Goal: Transaction & Acquisition: Purchase product/service

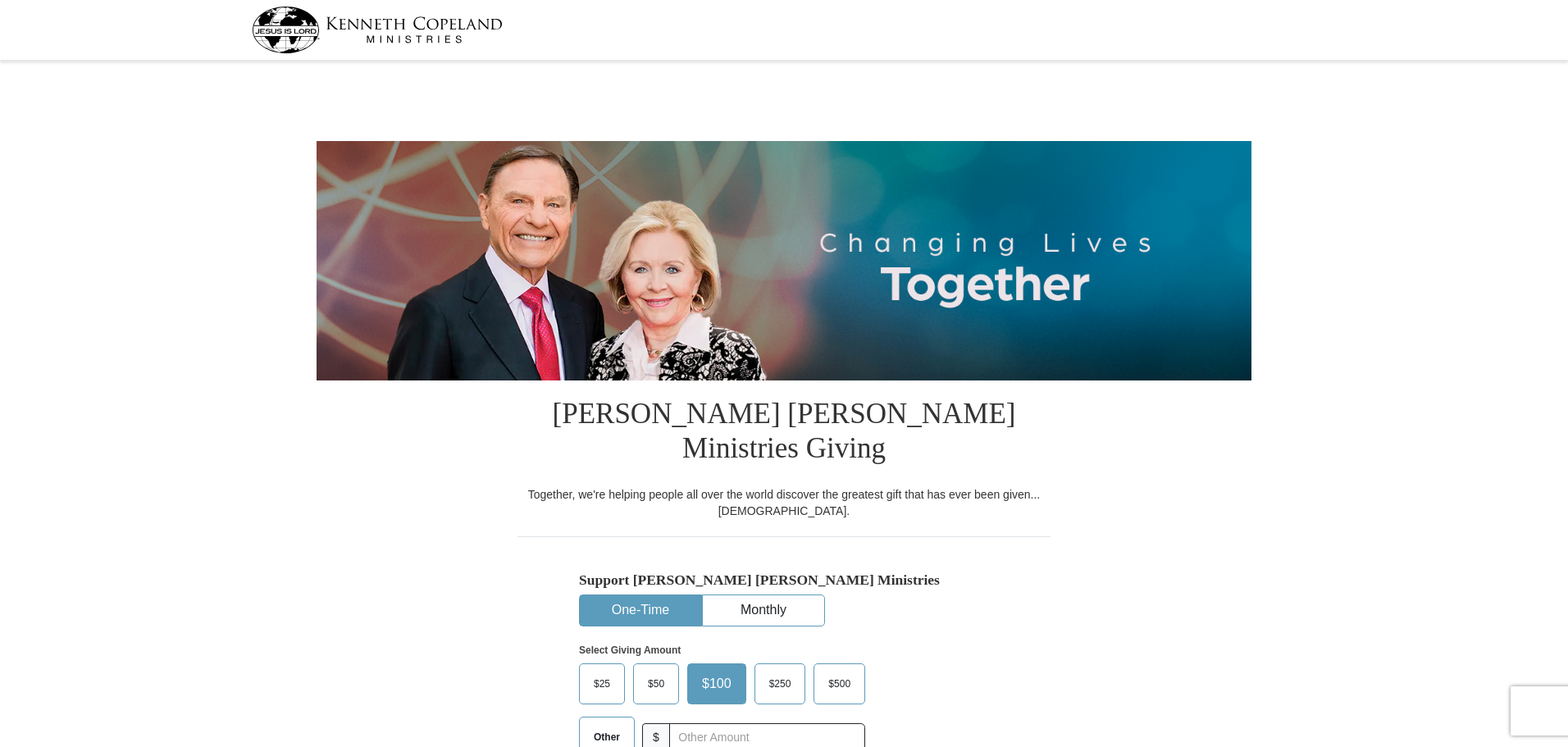
select select "SC"
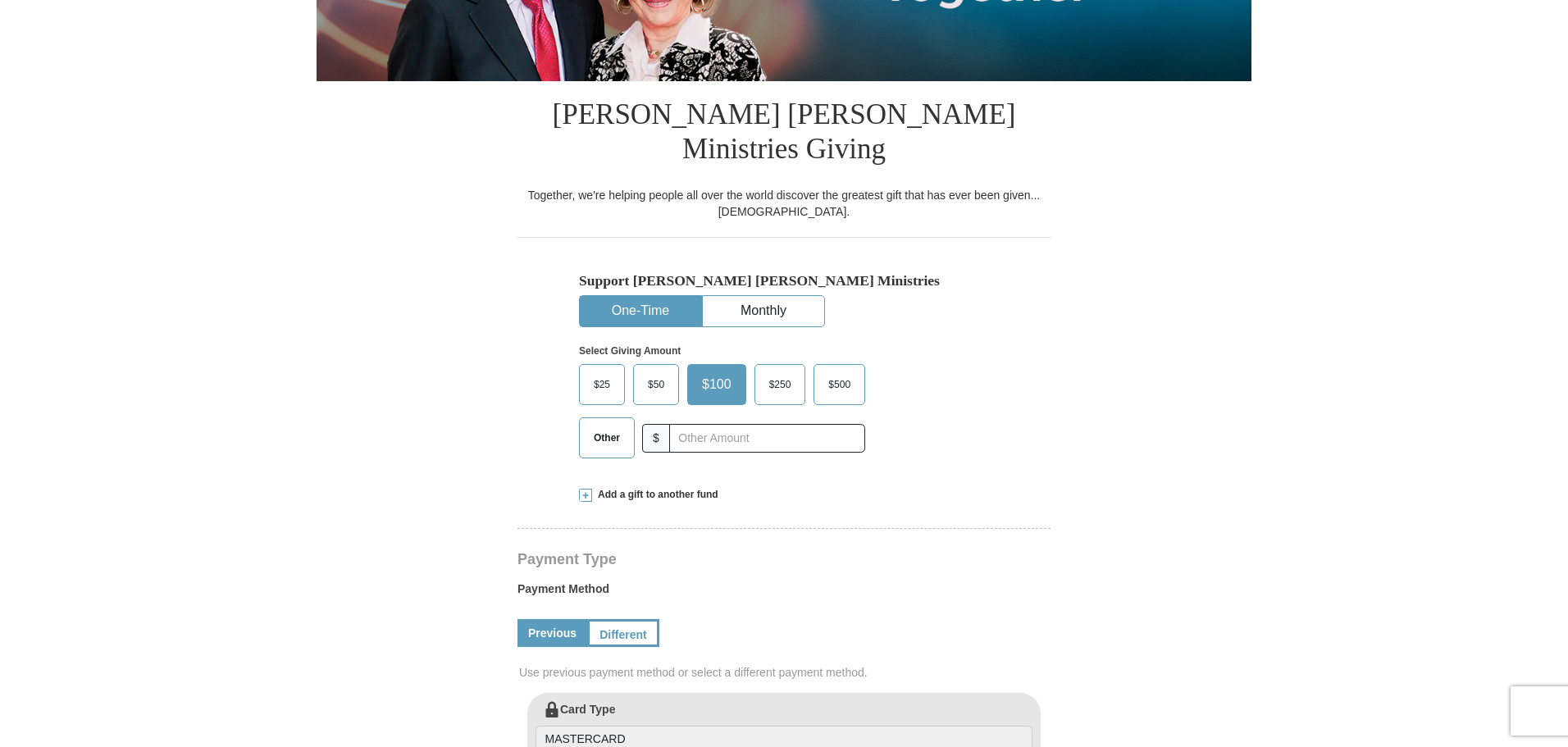
scroll to position [300, 0]
click at [859, 396] on span "$500" at bounding box center [838, 383] width 38 height 25
click at [0, 0] on input "$500" at bounding box center [0, 0] width 0 height 0
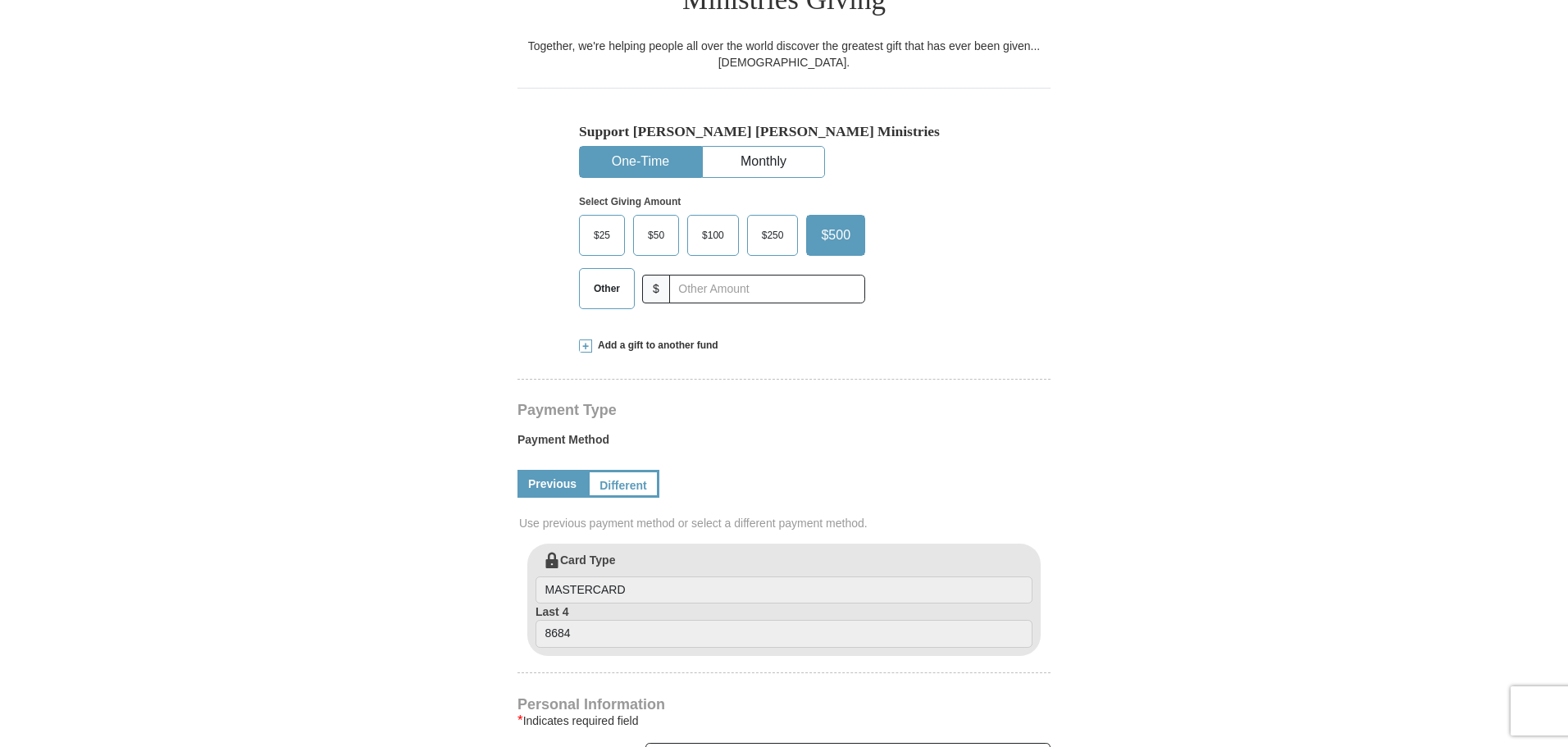
scroll to position [450, 0]
click at [583, 351] on span at bounding box center [584, 344] width 13 height 13
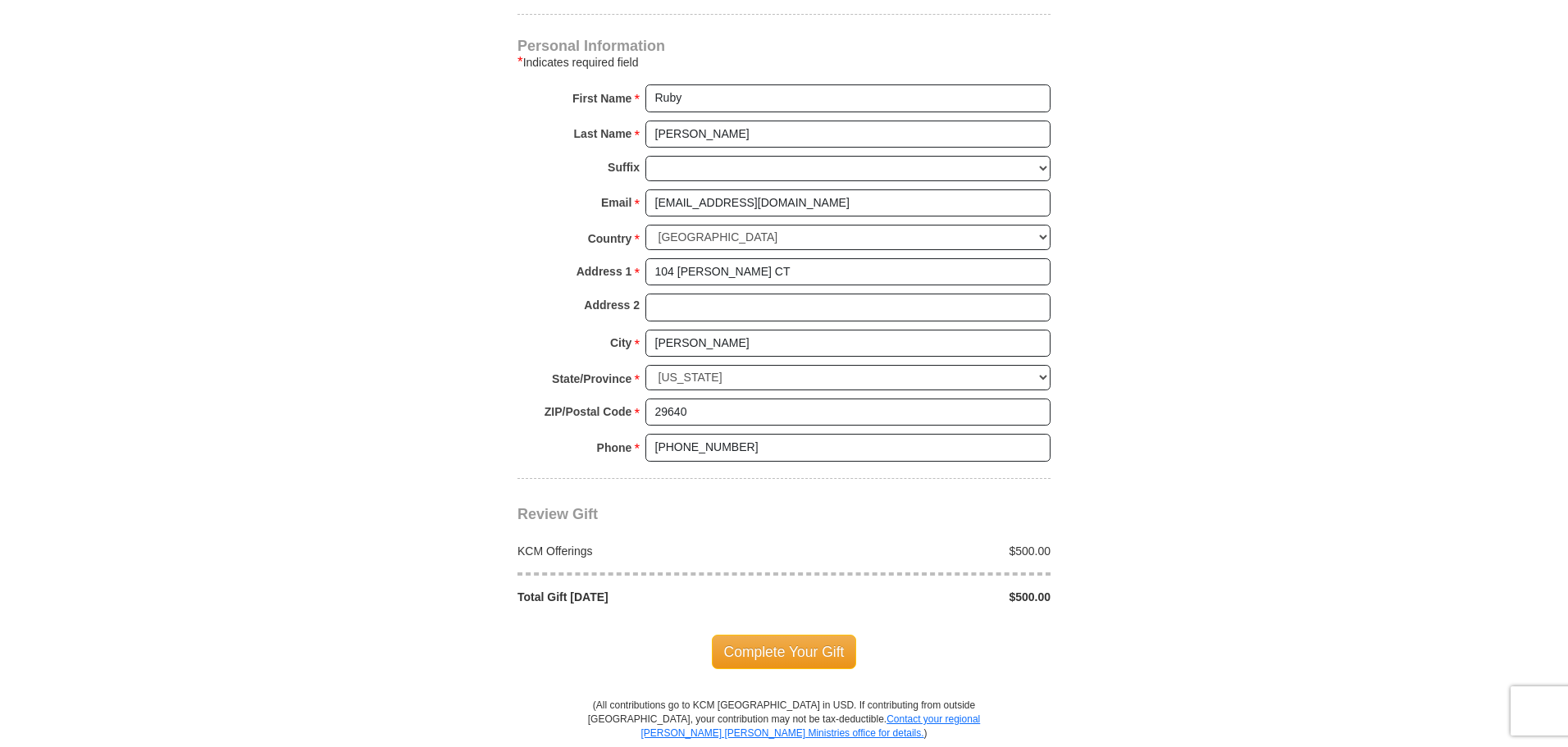
scroll to position [1387, 0]
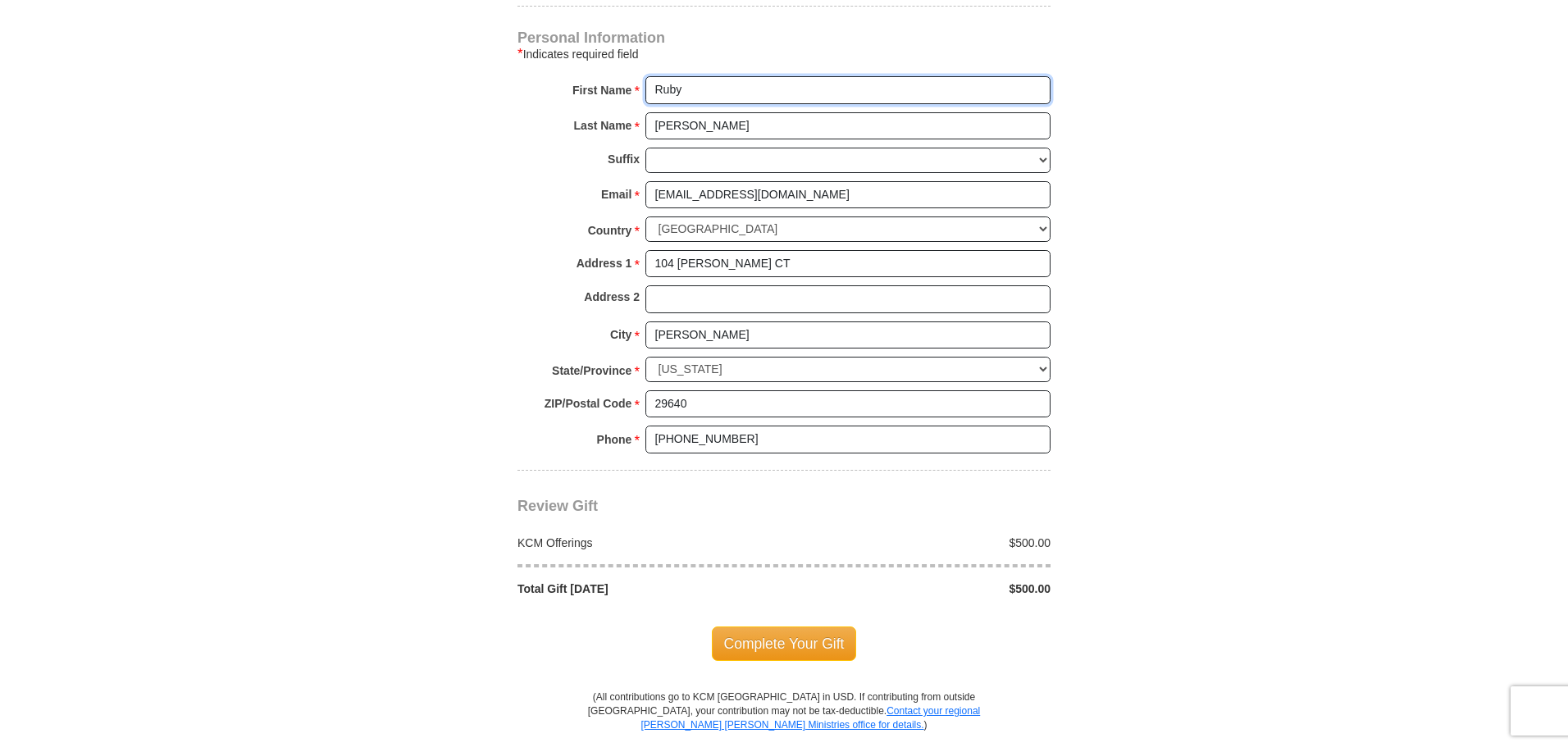
click at [750, 104] on input "Ruby" at bounding box center [847, 90] width 405 height 27
type input "R"
type input "[PERSON_NAME]"
type input "Bell"
type input "[EMAIL_ADDRESS][DOMAIN_NAME]"
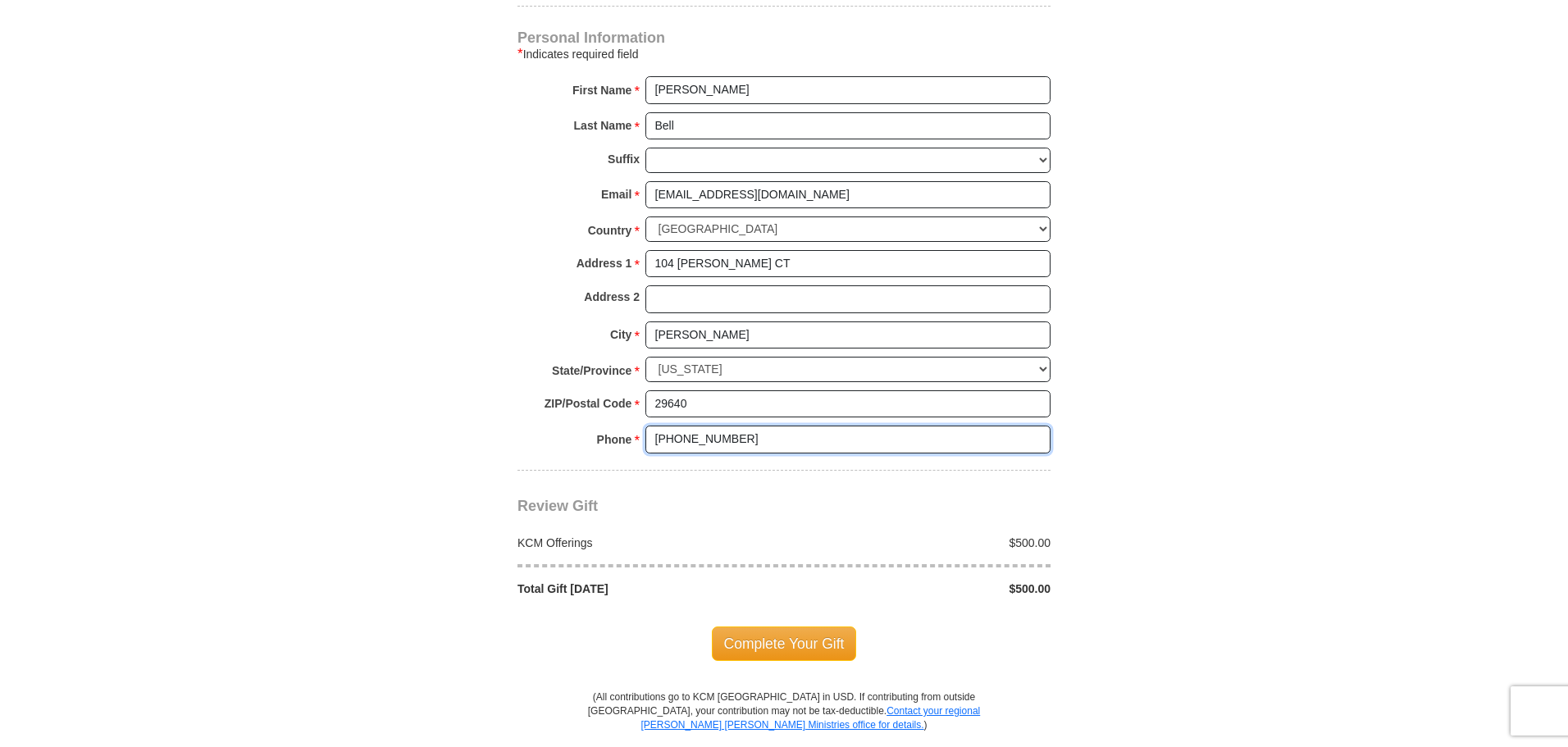
type input "8647047663"
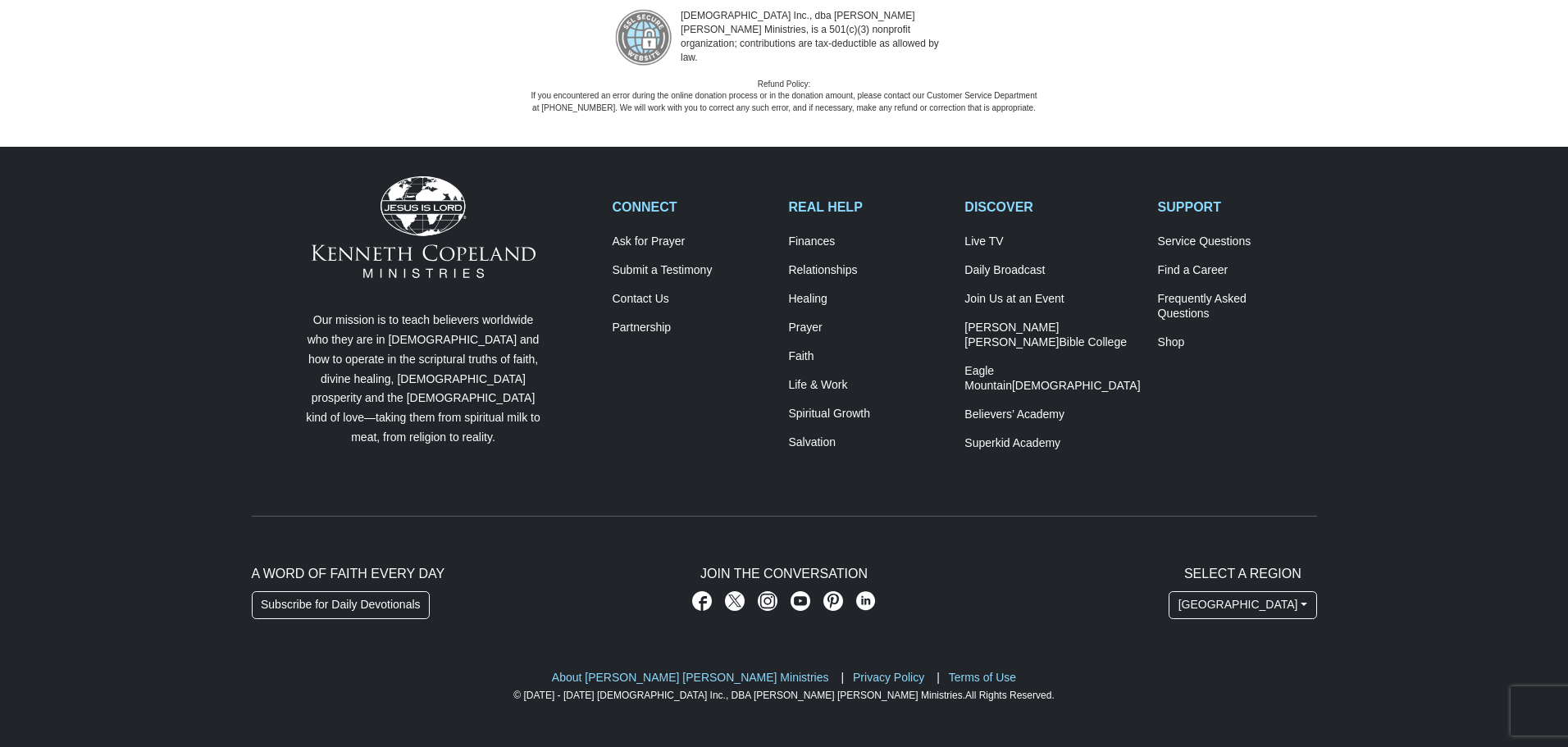
scroll to position [2578, 0]
